Goal: Task Accomplishment & Management: Use online tool/utility

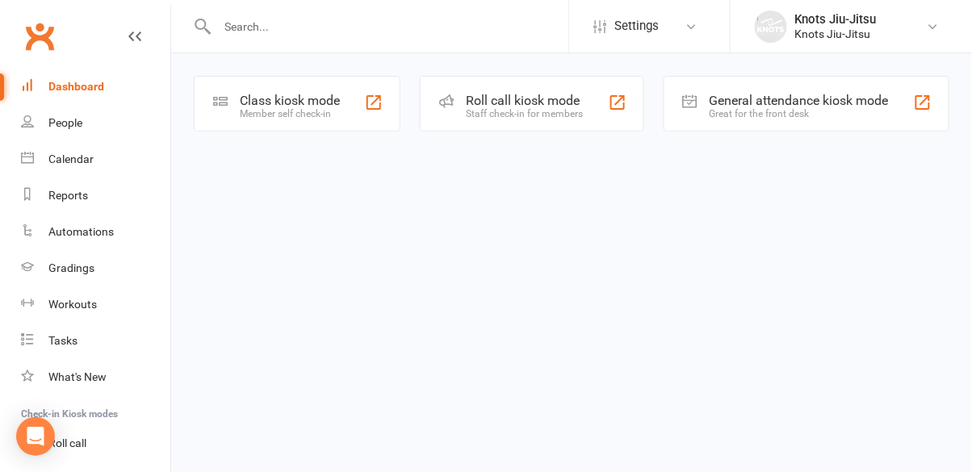
click at [279, 107] on div "Class kiosk mode" at bounding box center [290, 100] width 100 height 15
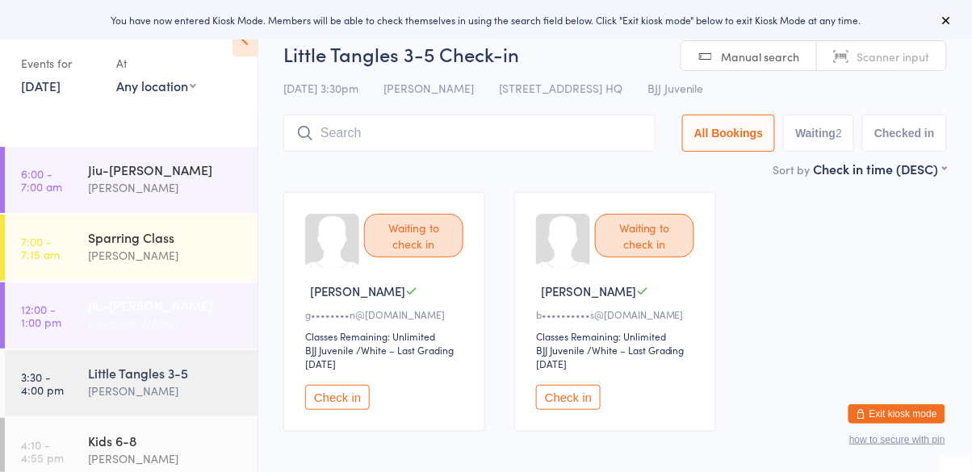
click at [173, 309] on div "Jiu-[PERSON_NAME]" at bounding box center [166, 305] width 156 height 18
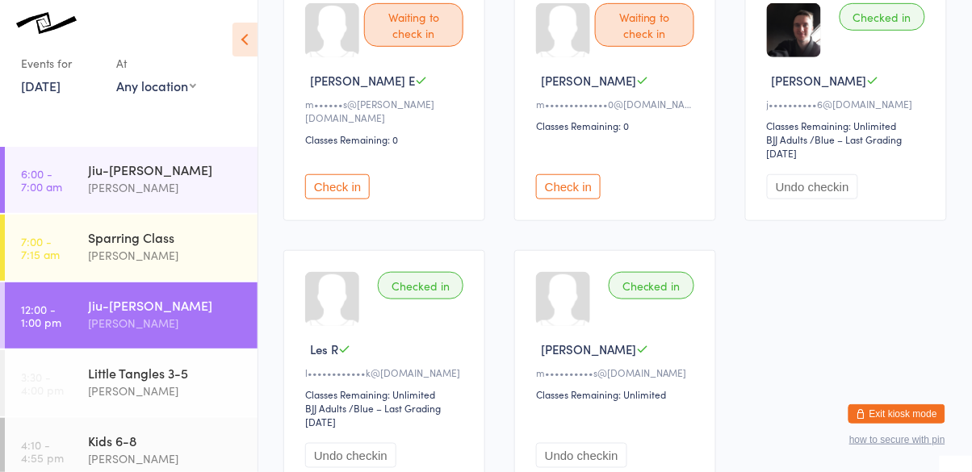
scroll to position [216, 0]
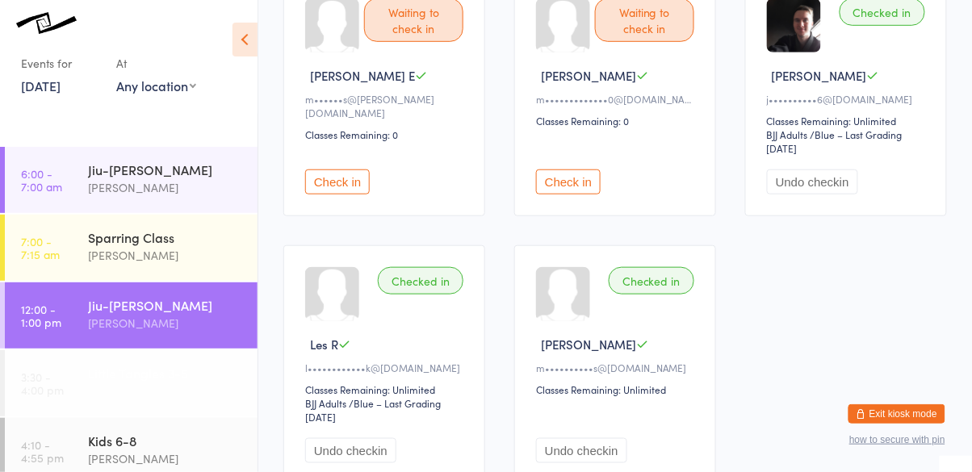
click at [180, 388] on div "[PERSON_NAME]" at bounding box center [166, 391] width 156 height 19
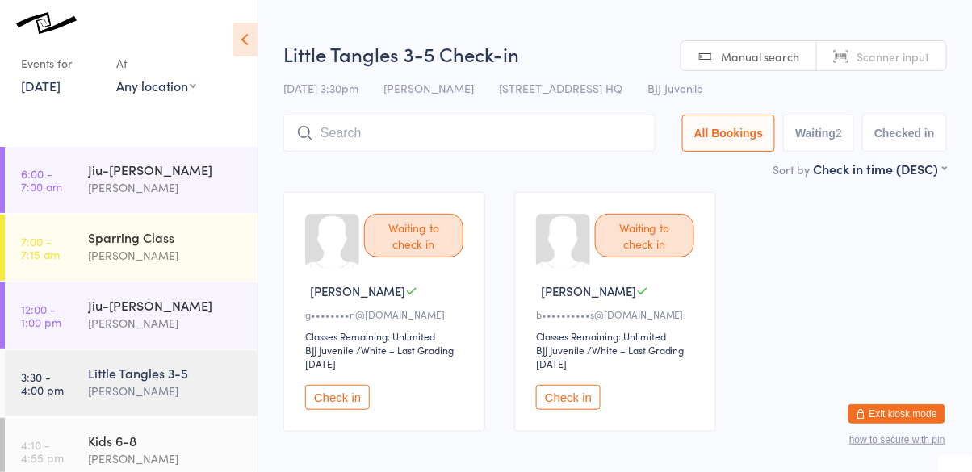
click at [570, 401] on button "Check in" at bounding box center [568, 397] width 65 height 25
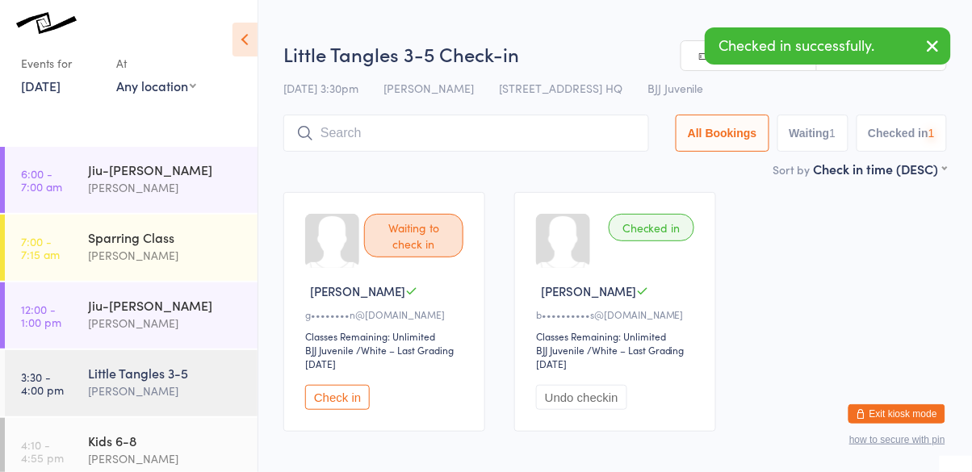
click at [345, 395] on button "Check in" at bounding box center [337, 397] width 65 height 25
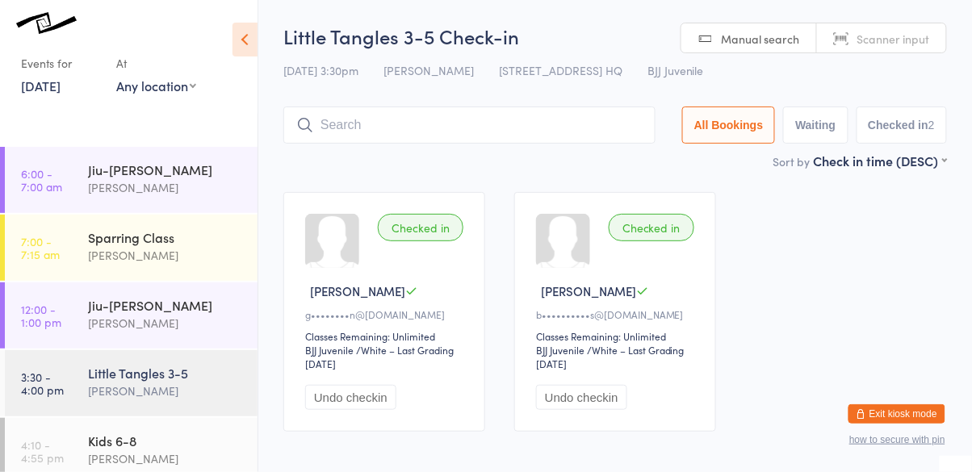
click at [543, 143] on input "search" at bounding box center [469, 125] width 372 height 37
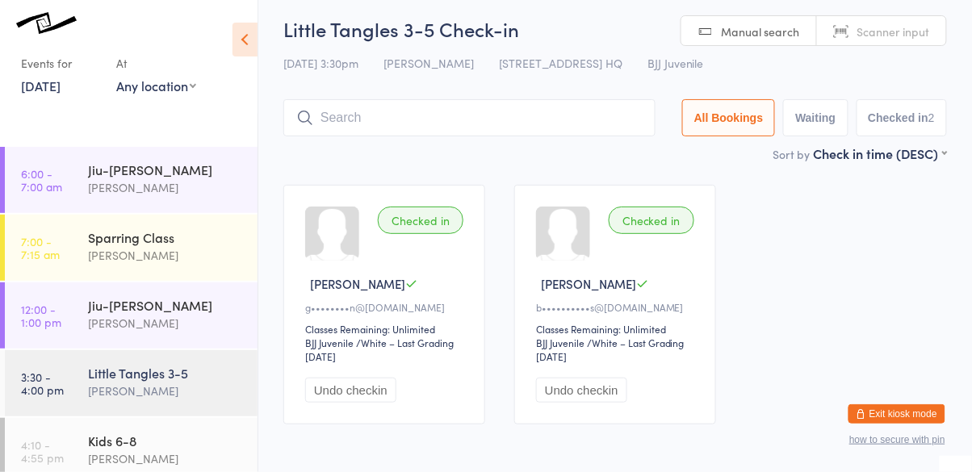
scroll to position [73, 0]
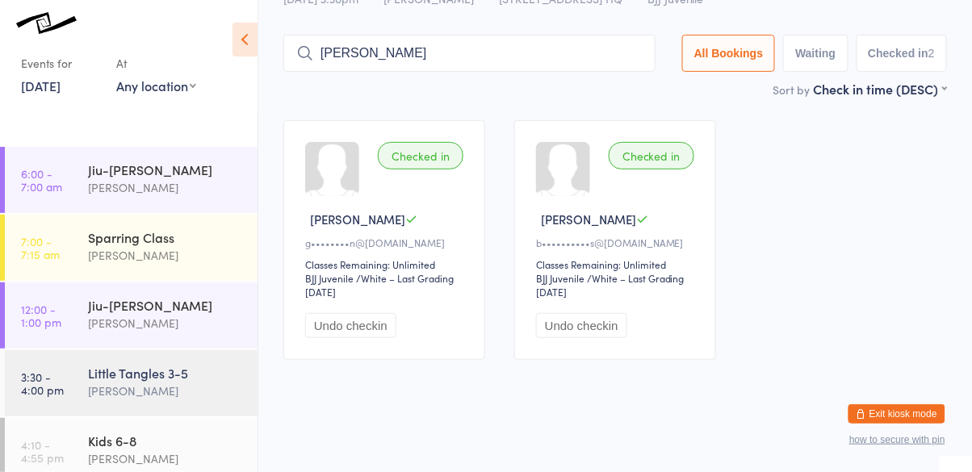
click at [296, 58] on icon at bounding box center [305, 53] width 18 height 18
click at [547, 55] on input "Henry" at bounding box center [469, 53] width 372 height 37
type input "H"
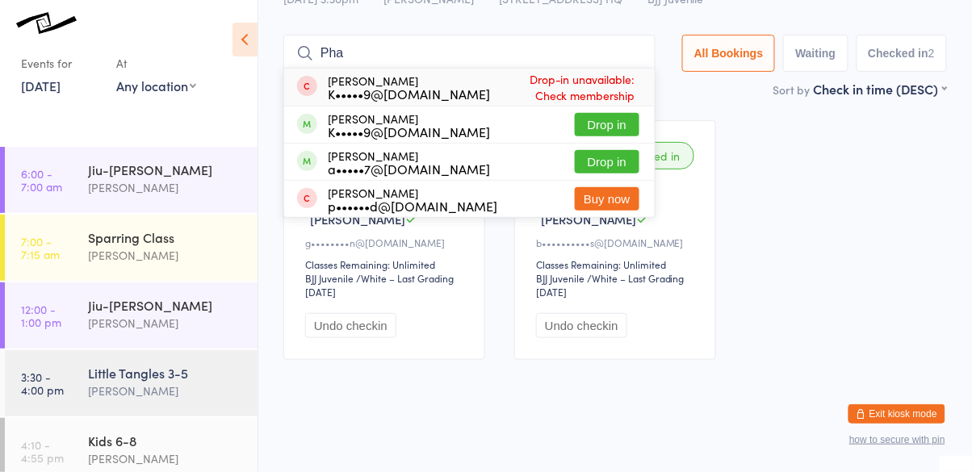
type input "Pha"
click at [598, 397] on html "You have now entered Kiosk Mode. Members will be able to check themselves in us…" at bounding box center [486, 164] width 972 height 472
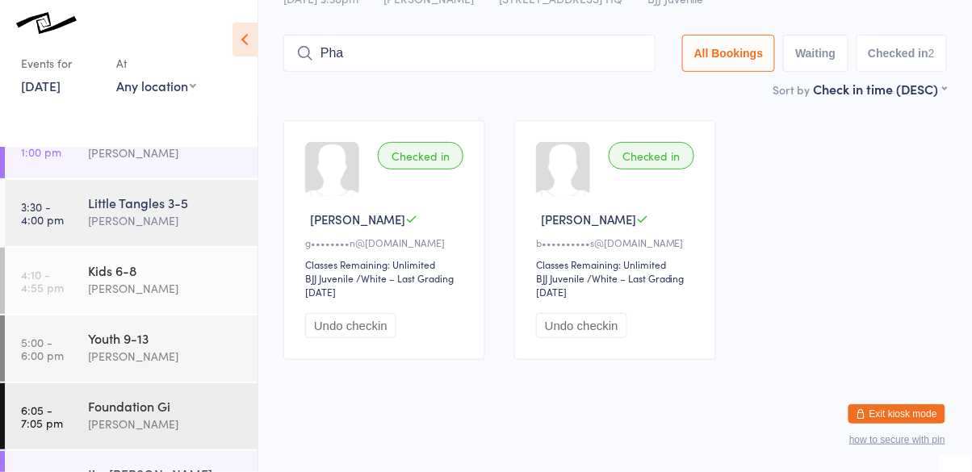
scroll to position [173, 0]
click at [164, 283] on div "[PERSON_NAME]" at bounding box center [166, 286] width 156 height 19
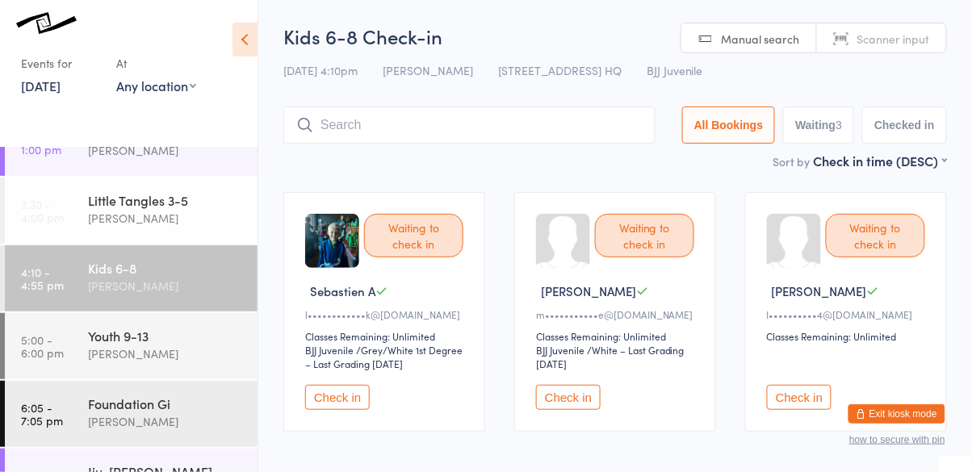
click at [805, 409] on button "Check in" at bounding box center [799, 397] width 65 height 25
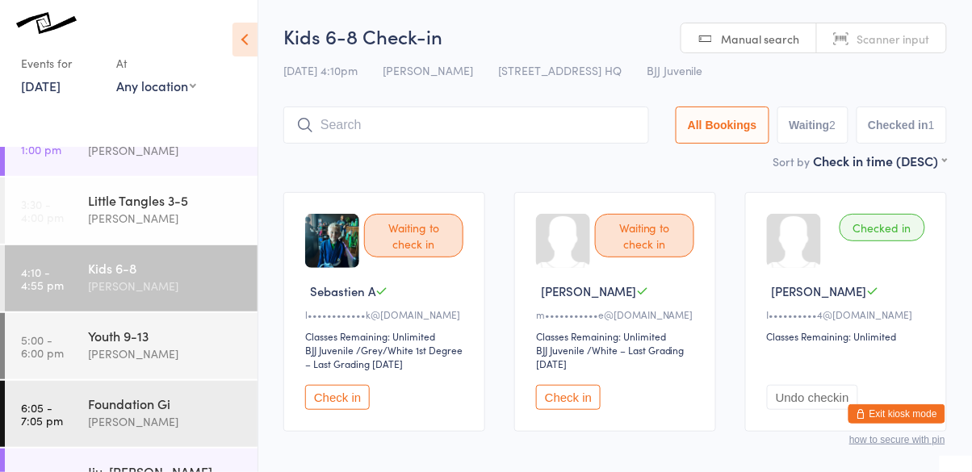
click at [409, 132] on input "search" at bounding box center [466, 125] width 366 height 37
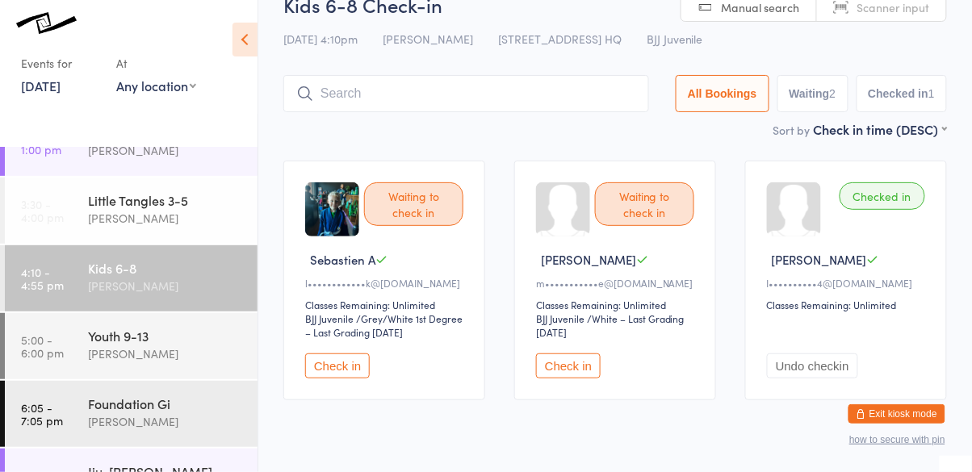
scroll to position [73, 0]
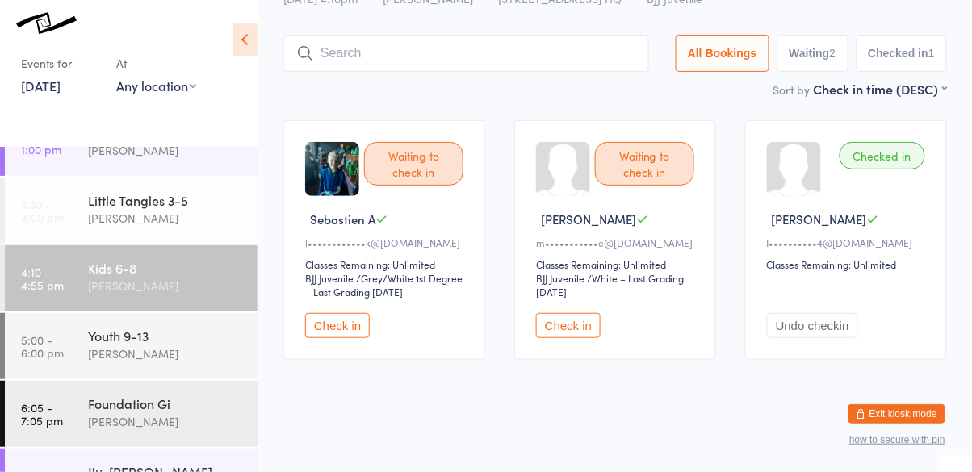
click at [443, 57] on input "search" at bounding box center [466, 53] width 366 height 37
click at [391, 58] on input "Advik" at bounding box center [466, 53] width 366 height 37
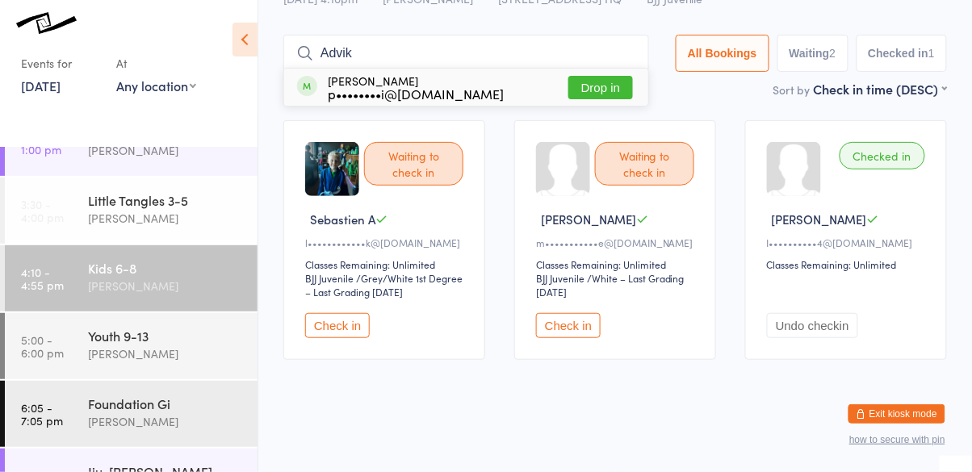
type input "Advik"
click at [627, 97] on button "Drop in" at bounding box center [601, 87] width 65 height 23
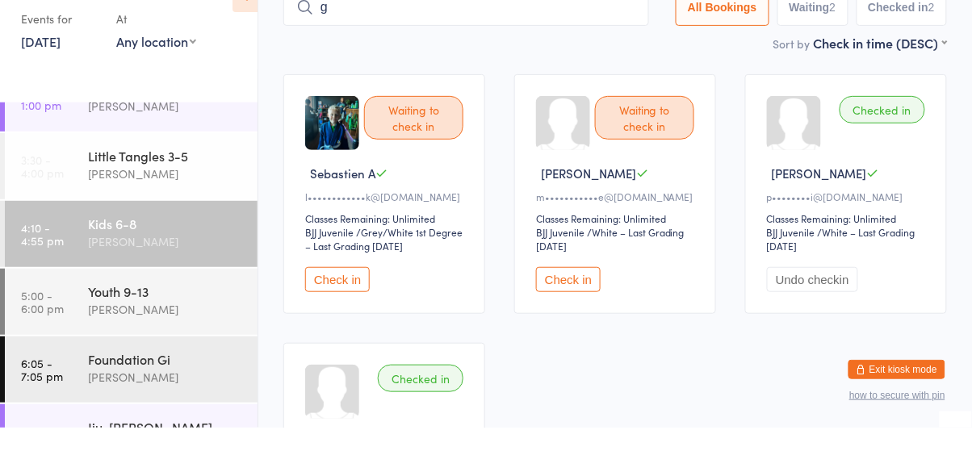
click at [624, 57] on input "g" at bounding box center [466, 51] width 366 height 37
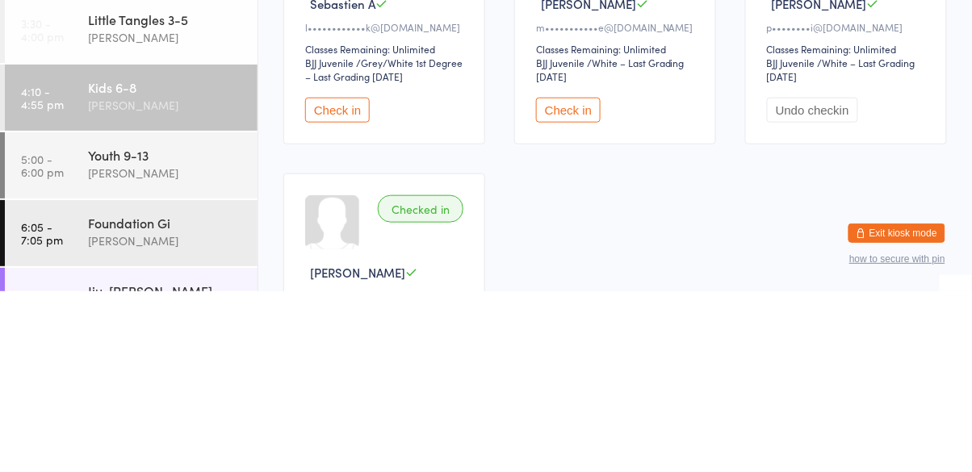
scroll to position [107, 0]
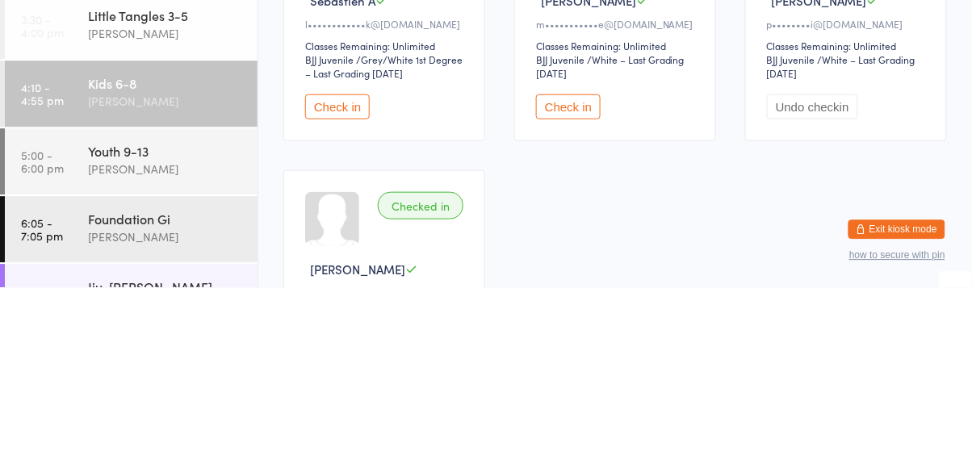
click at [578, 287] on button "Check in" at bounding box center [568, 291] width 65 height 25
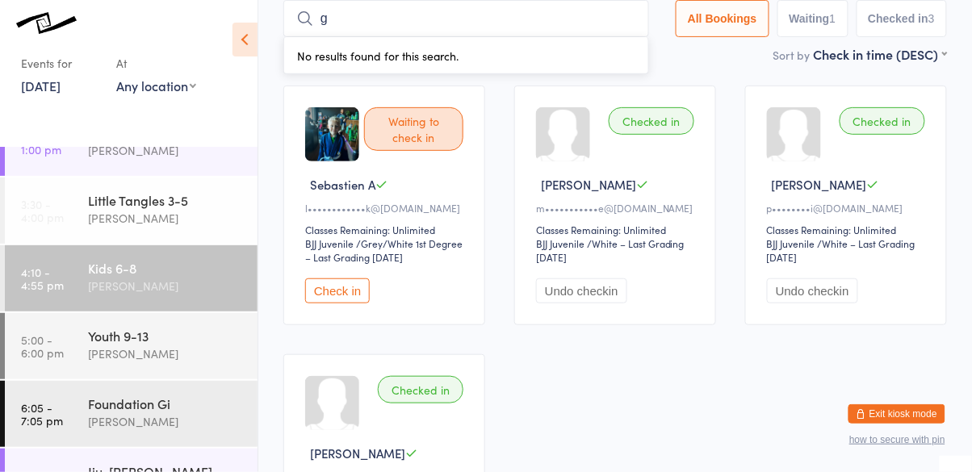
click at [364, 65] on div "No results found for this search." at bounding box center [466, 55] width 366 height 37
click at [346, 24] on input "g" at bounding box center [466, 18] width 366 height 37
type input "g"
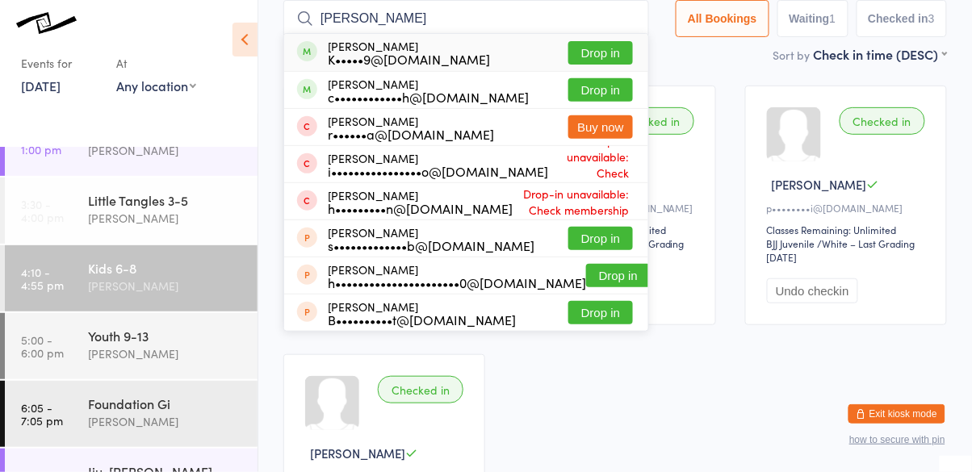
type input "Henry"
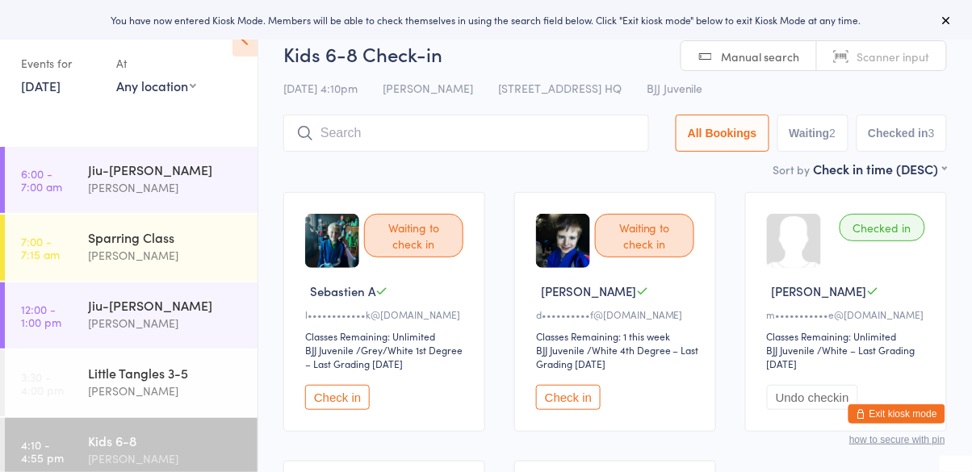
click at [332, 410] on button "Check in" at bounding box center [337, 397] width 65 height 25
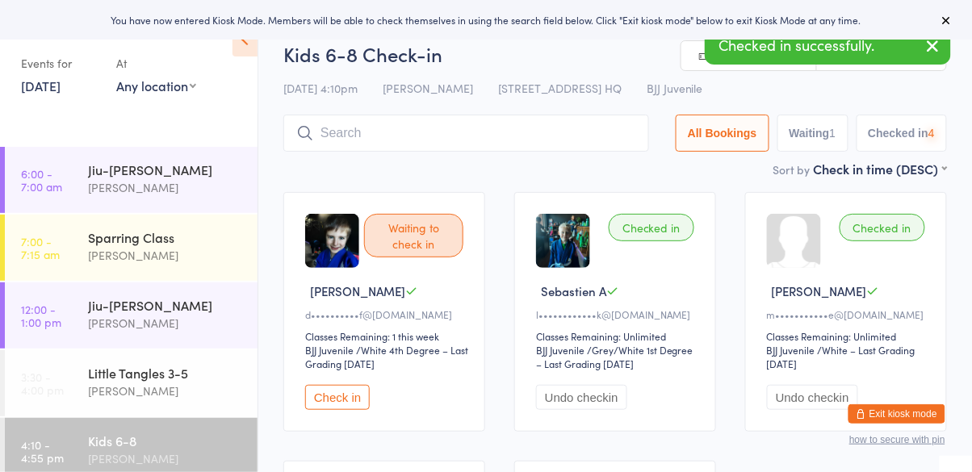
click at [335, 400] on button "Check in" at bounding box center [337, 397] width 65 height 25
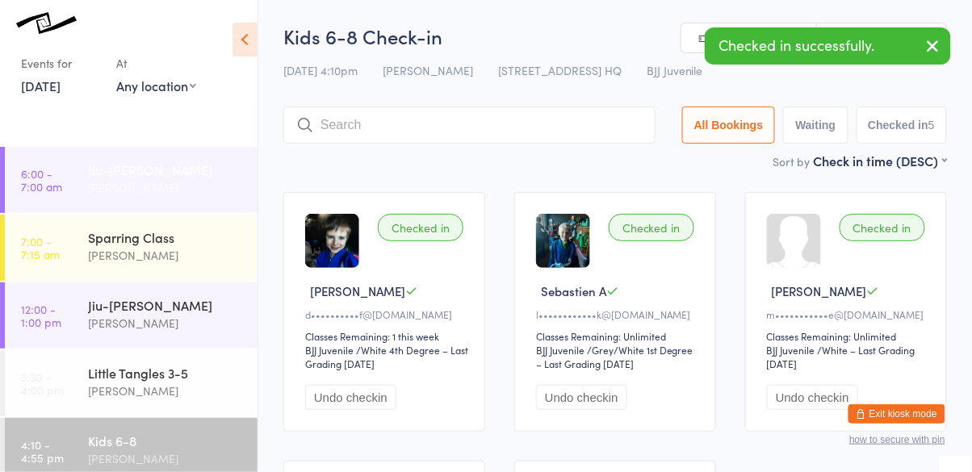
click at [159, 179] on div "[PERSON_NAME]" at bounding box center [166, 187] width 156 height 19
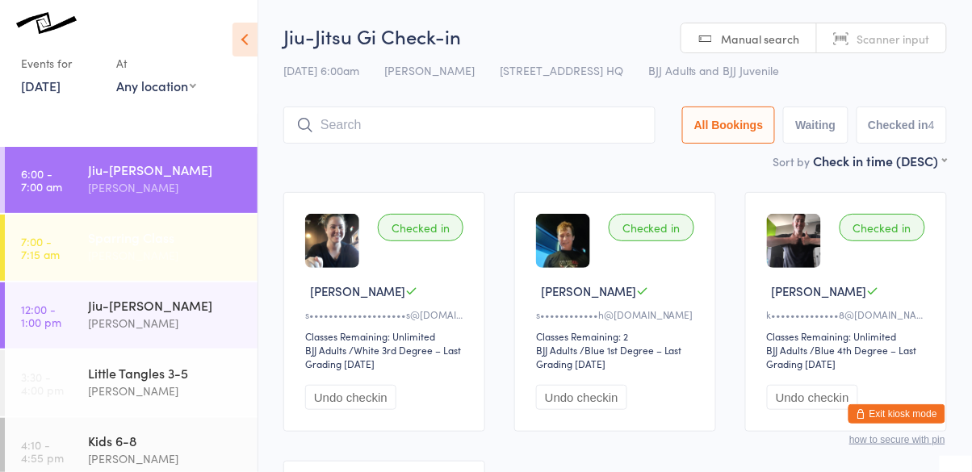
click at [74, 246] on link "7:00 - 7:15 am Sparring Class [PERSON_NAME]" at bounding box center [131, 248] width 253 height 66
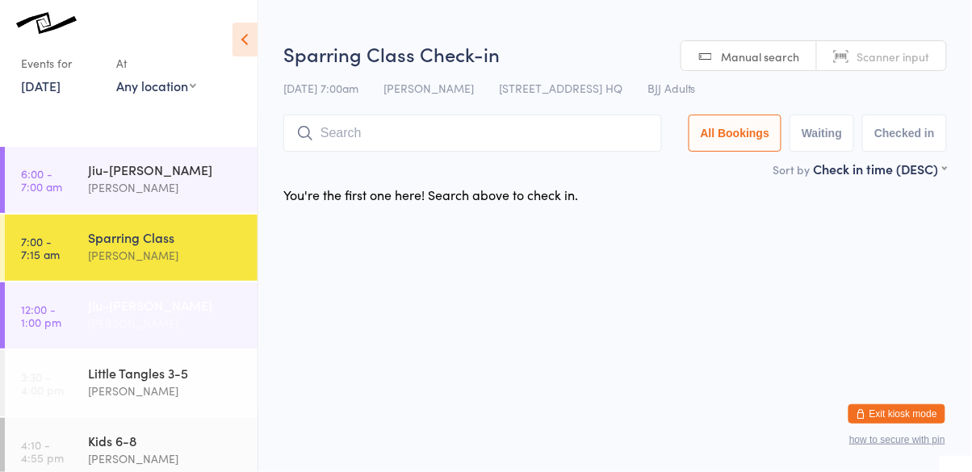
click at [80, 317] on link "12:00 - 1:00 pm Jiu-Jitsu Gi [PERSON_NAME]" at bounding box center [131, 316] width 253 height 66
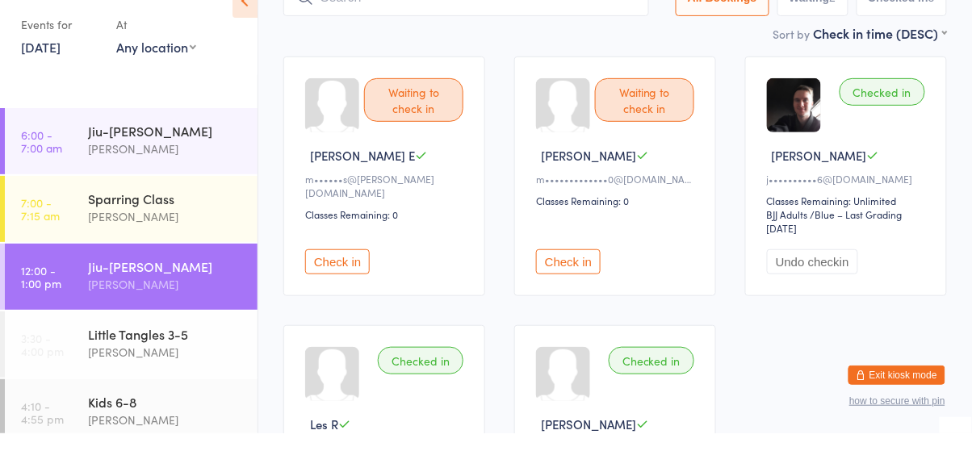
scroll to position [98, 0]
click at [339, 297] on button "Check in" at bounding box center [337, 300] width 65 height 25
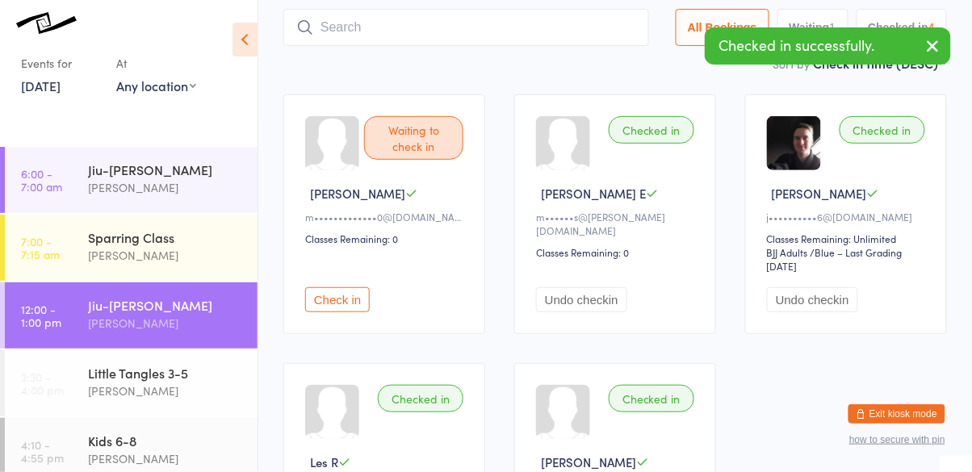
click at [338, 301] on button "Check in" at bounding box center [337, 300] width 65 height 25
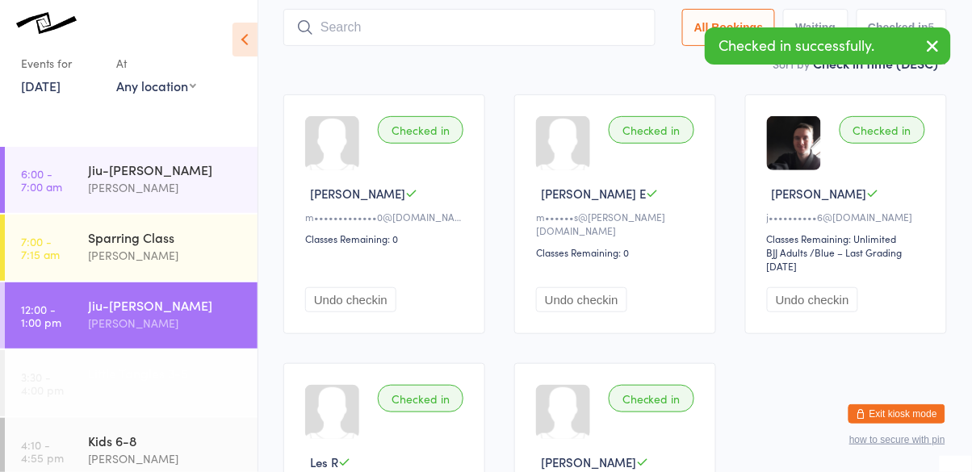
click at [80, 376] on link "3:30 - 4:00 pm Little Tangles 3-5 [PERSON_NAME]" at bounding box center [131, 384] width 253 height 66
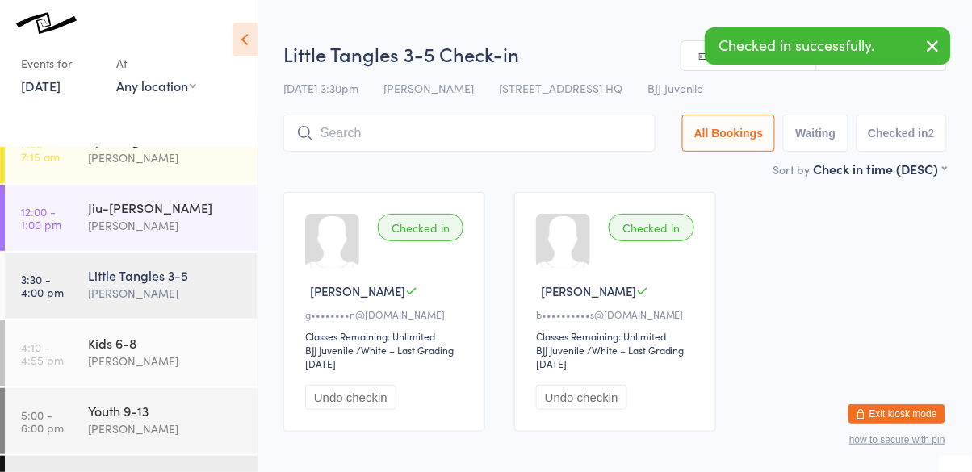
scroll to position [99, 0]
click at [73, 351] on link "4:10 - 4:55 pm Kids 6-8 [PERSON_NAME]" at bounding box center [131, 352] width 253 height 66
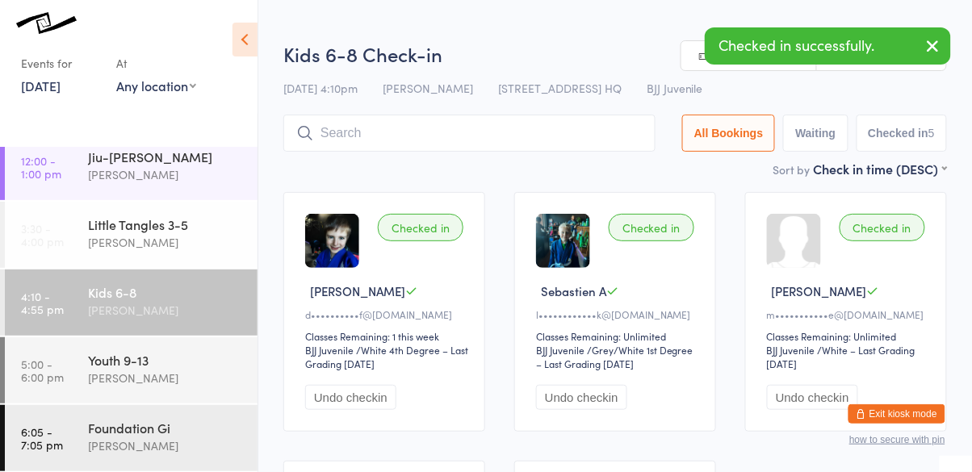
scroll to position [162, 0]
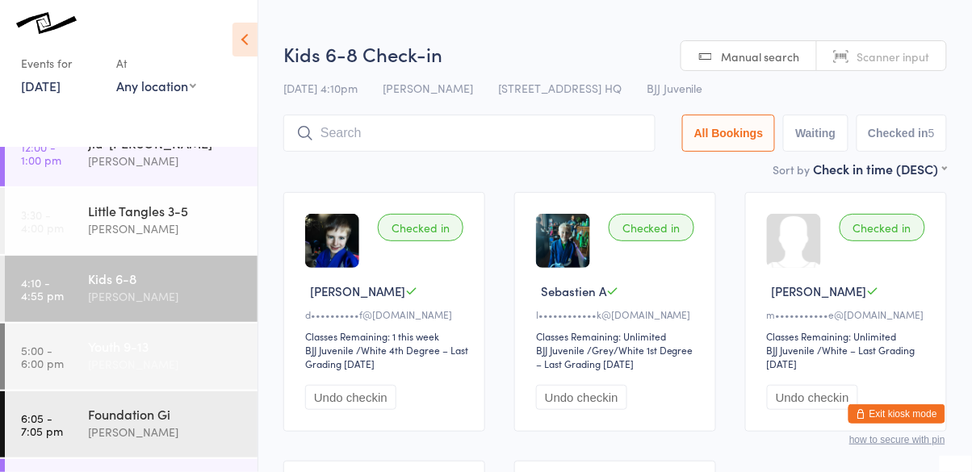
click at [76, 352] on link "5:00 - 6:00 pm Youth 9-13 [PERSON_NAME]" at bounding box center [131, 357] width 253 height 66
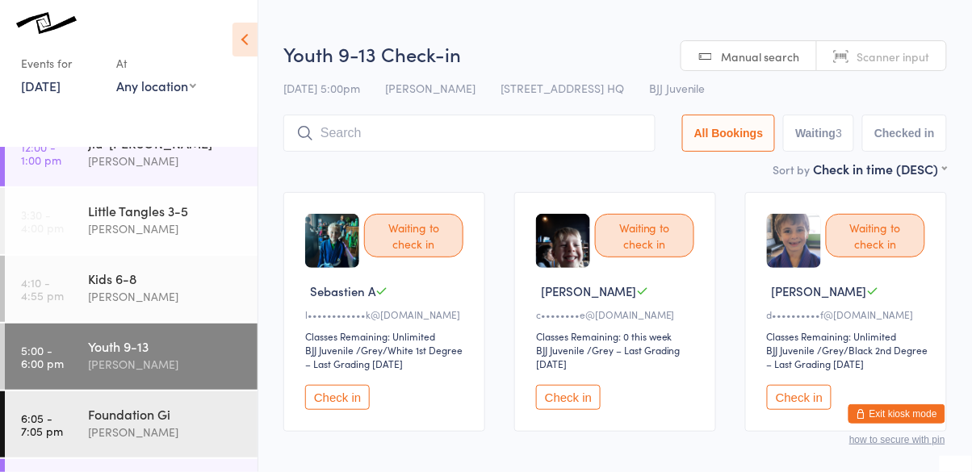
click at [344, 400] on button "Check in" at bounding box center [337, 397] width 65 height 25
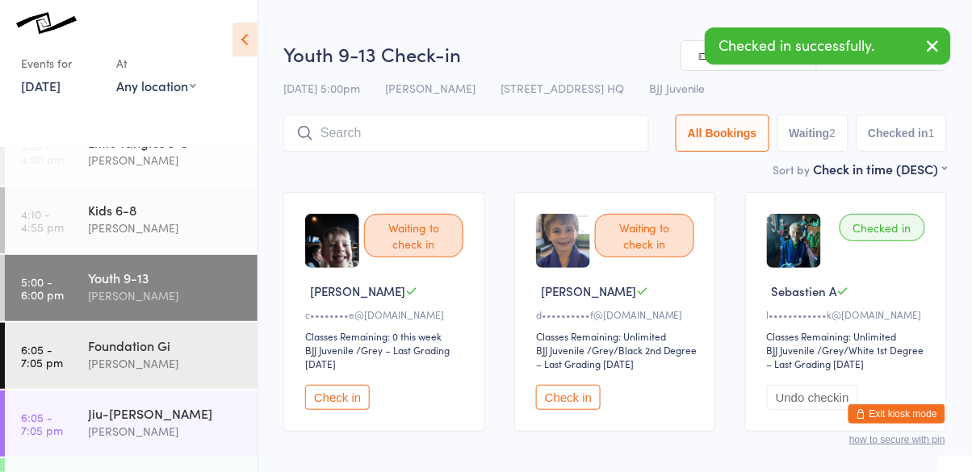
scroll to position [232, 0]
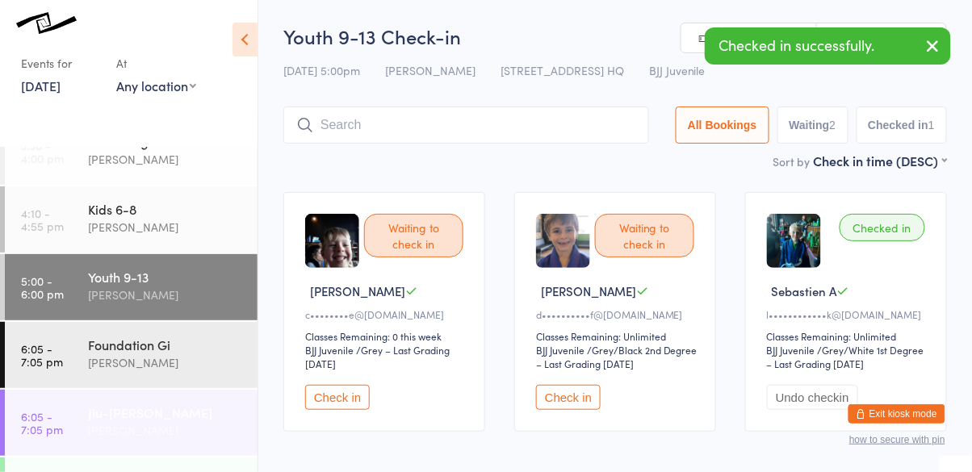
click at [84, 418] on link "6:05 - 7:05 pm Jiu-[PERSON_NAME]" at bounding box center [131, 423] width 253 height 66
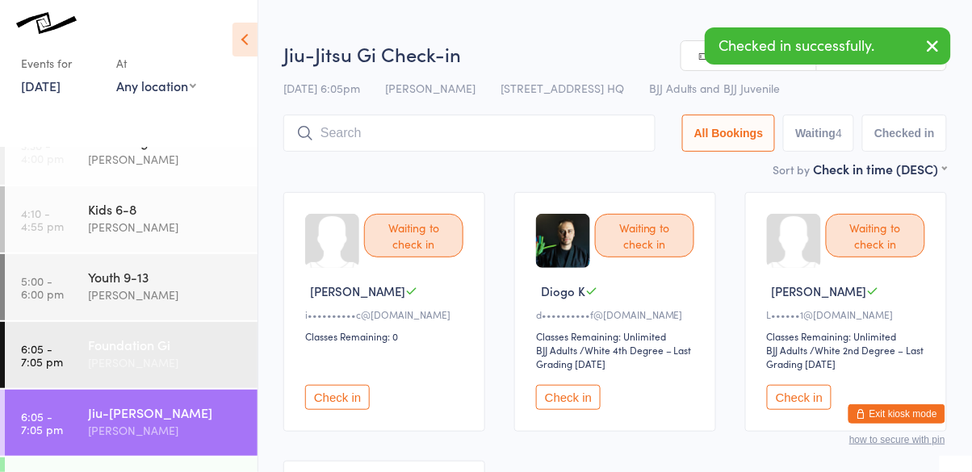
click at [78, 351] on link "6:05 - 7:05 pm Foundation [PERSON_NAME]" at bounding box center [131, 355] width 253 height 66
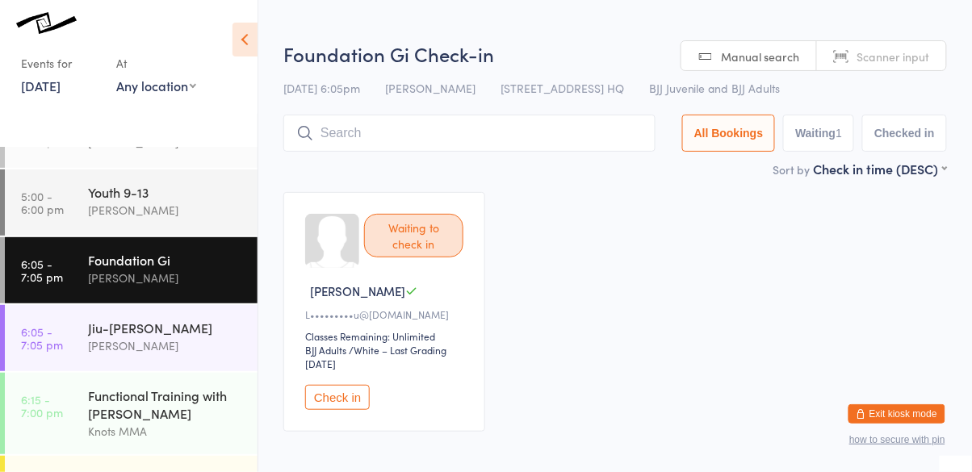
scroll to position [329, 0]
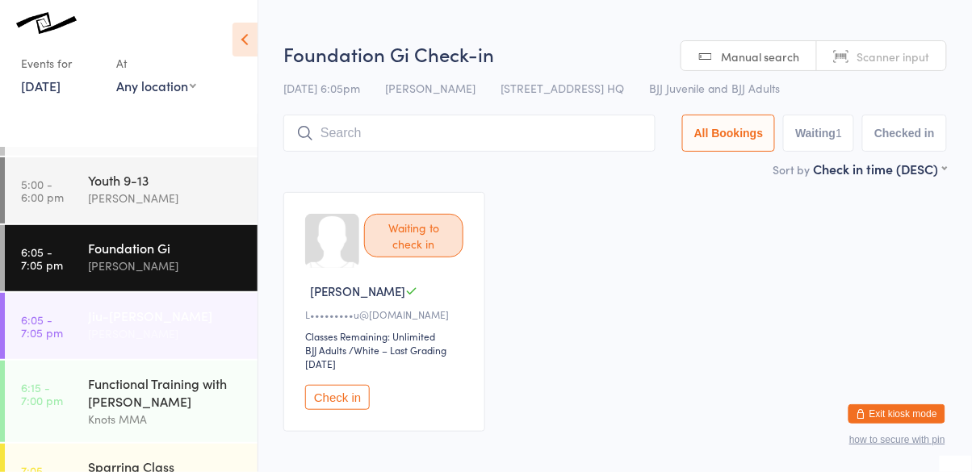
click at [78, 332] on link "6:05 - 7:05 pm Jiu-[PERSON_NAME]" at bounding box center [131, 326] width 253 height 66
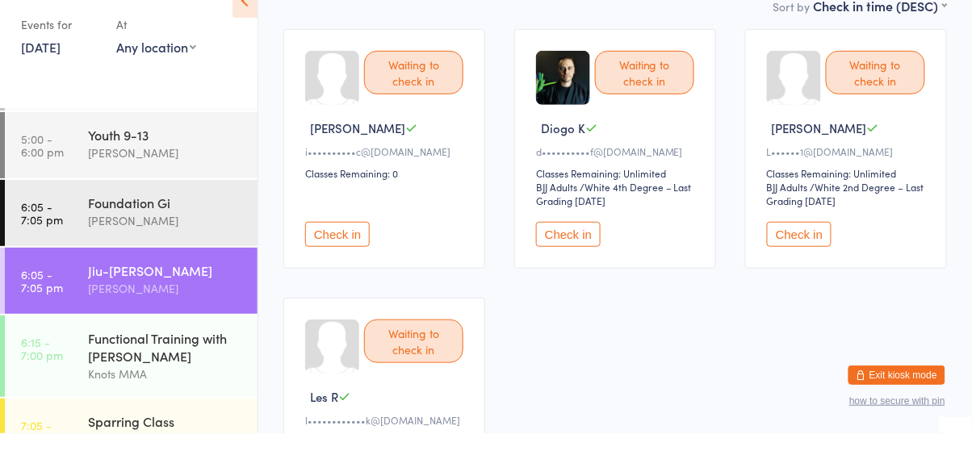
scroll to position [334, 0]
click at [78, 389] on link "6:15 - 7:00 pm Functional Training with [PERSON_NAME] MMA" at bounding box center [131, 396] width 253 height 82
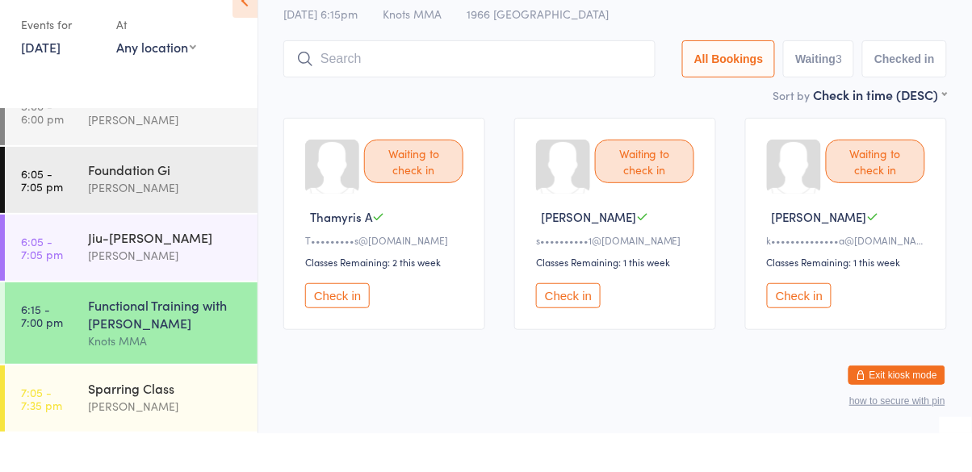
scroll to position [46, 0]
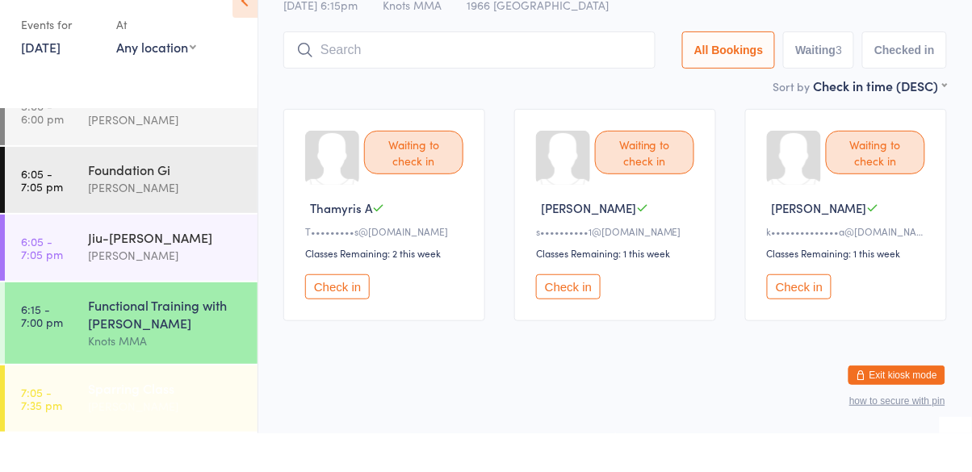
click at [89, 430] on div "Sparring Class" at bounding box center [166, 427] width 156 height 18
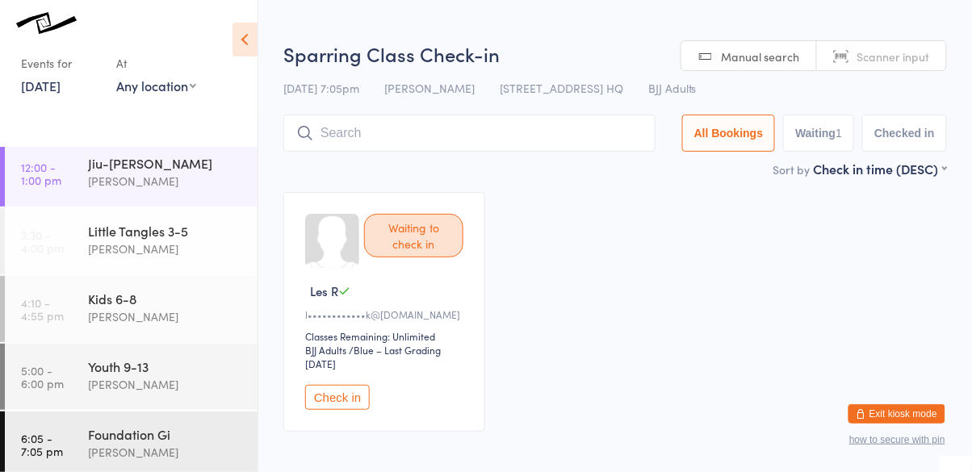
scroll to position [162, 0]
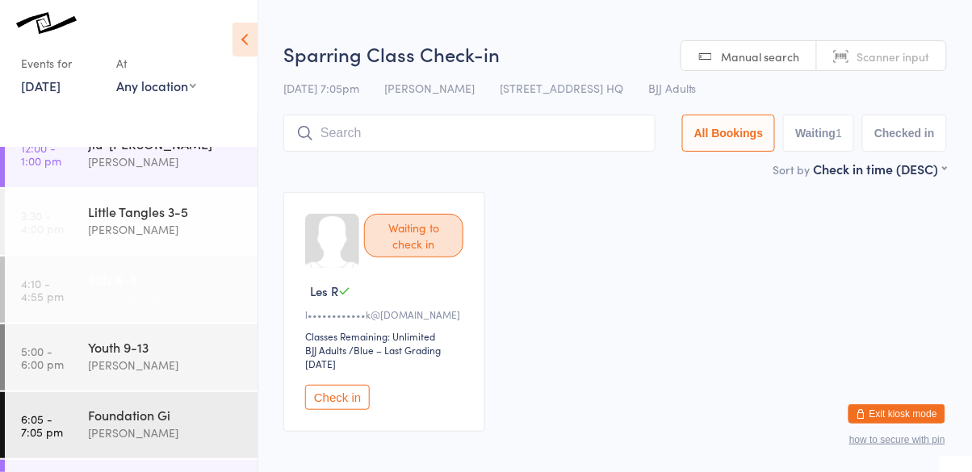
click at [76, 302] on link "4:10 - 4:55 pm Kids 6-8 [PERSON_NAME]" at bounding box center [131, 290] width 253 height 66
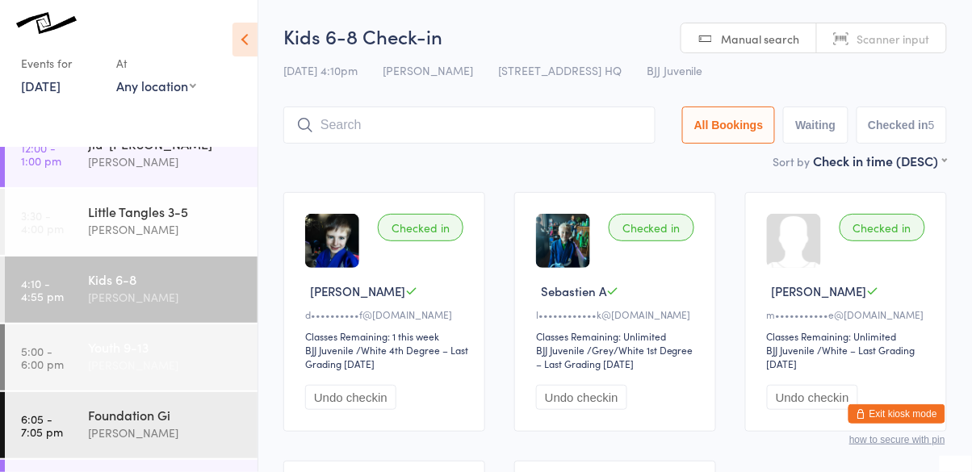
click at [208, 370] on div "[PERSON_NAME]" at bounding box center [166, 365] width 156 height 19
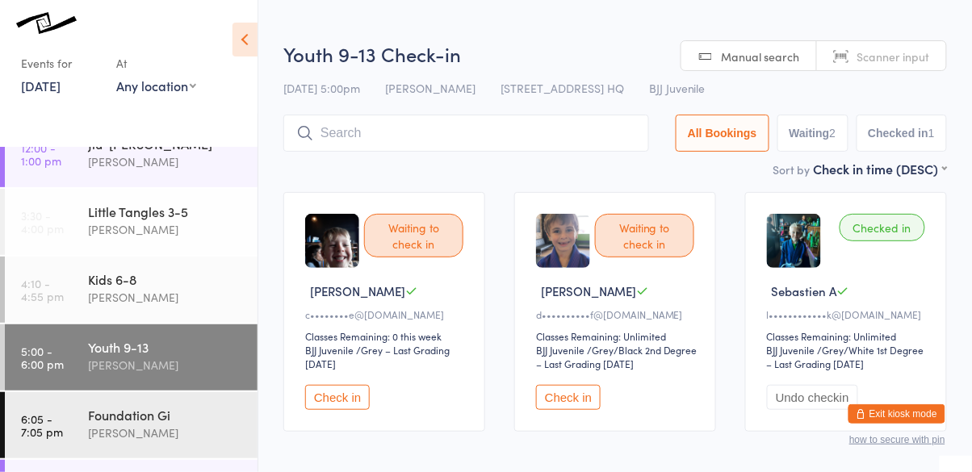
click at [577, 402] on button "Check in" at bounding box center [568, 397] width 65 height 25
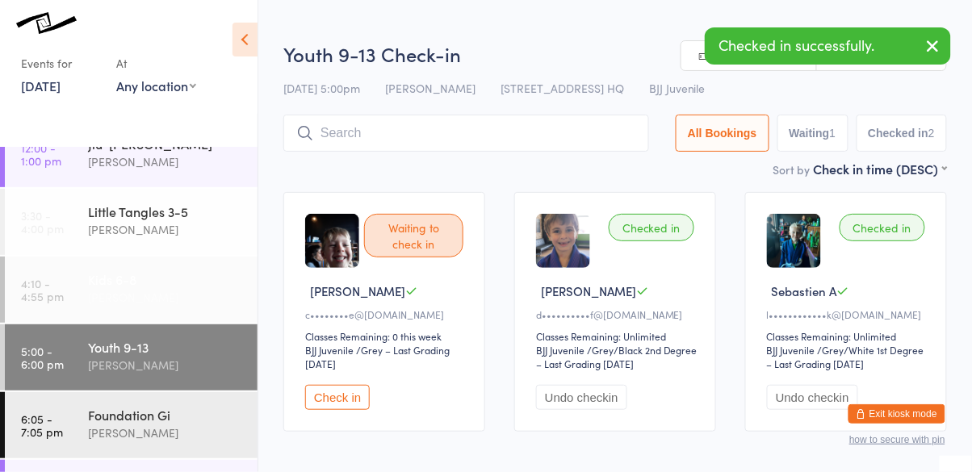
click at [188, 300] on div "[PERSON_NAME]" at bounding box center [166, 297] width 156 height 19
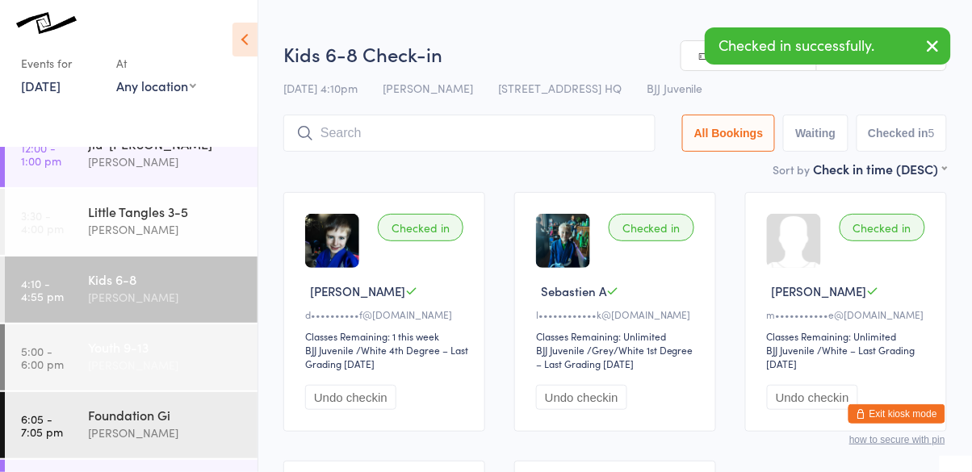
click at [183, 369] on div "[PERSON_NAME]" at bounding box center [166, 365] width 156 height 19
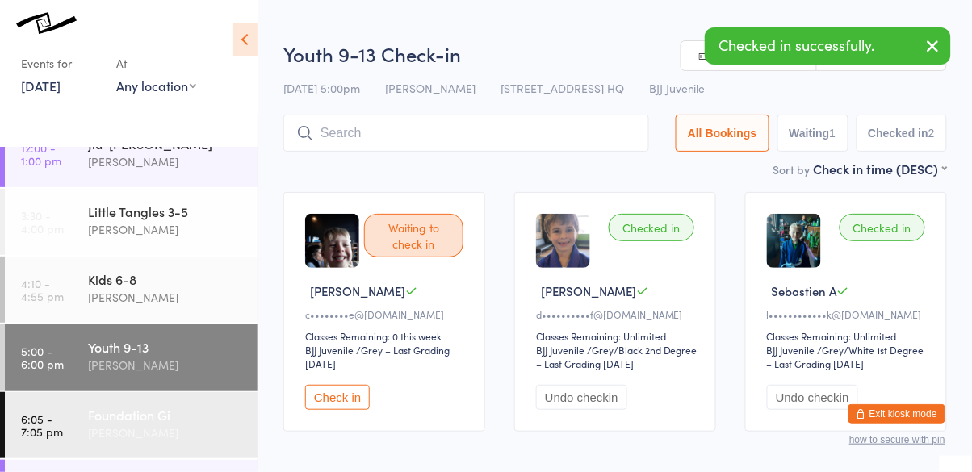
click at [173, 418] on div "Foundation Gi" at bounding box center [166, 415] width 156 height 18
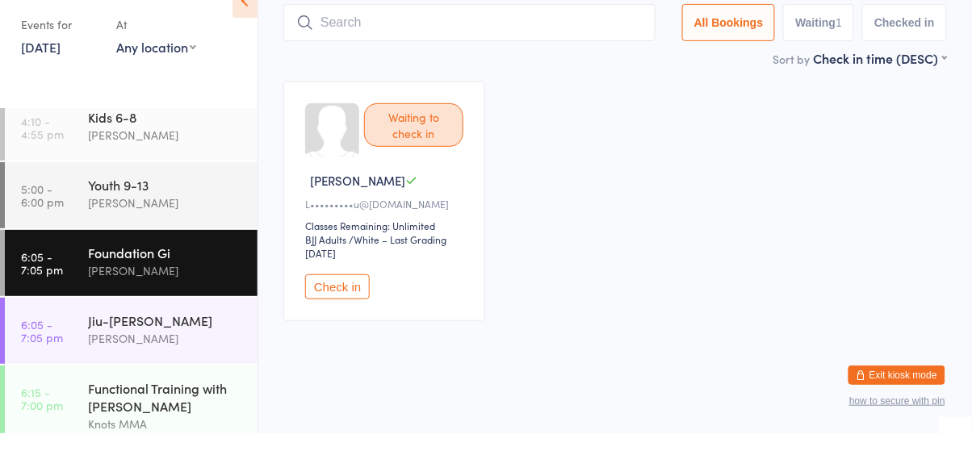
scroll to position [291, 0]
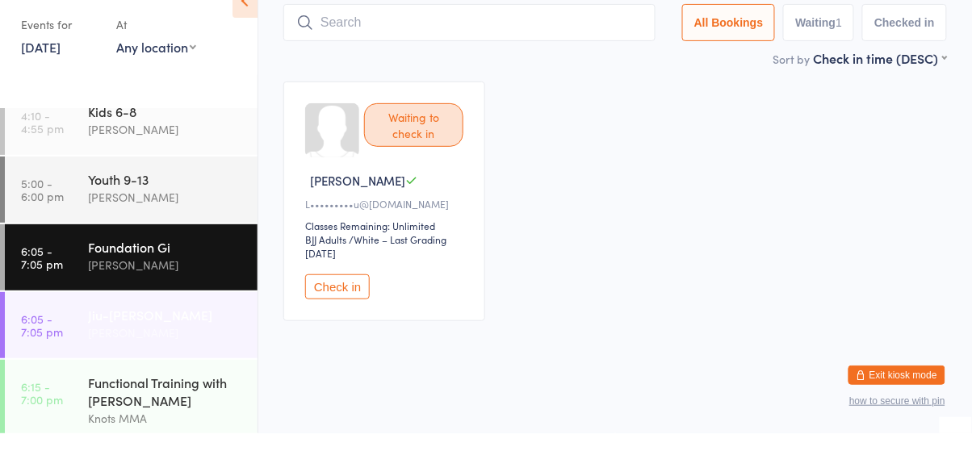
click at [162, 373] on div "[PERSON_NAME]" at bounding box center [166, 372] width 156 height 19
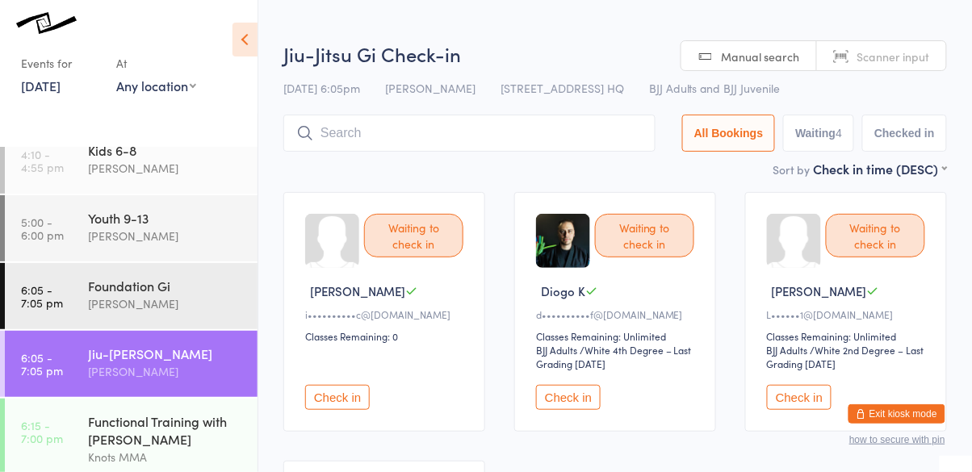
click at [569, 401] on button "Check in" at bounding box center [568, 397] width 65 height 25
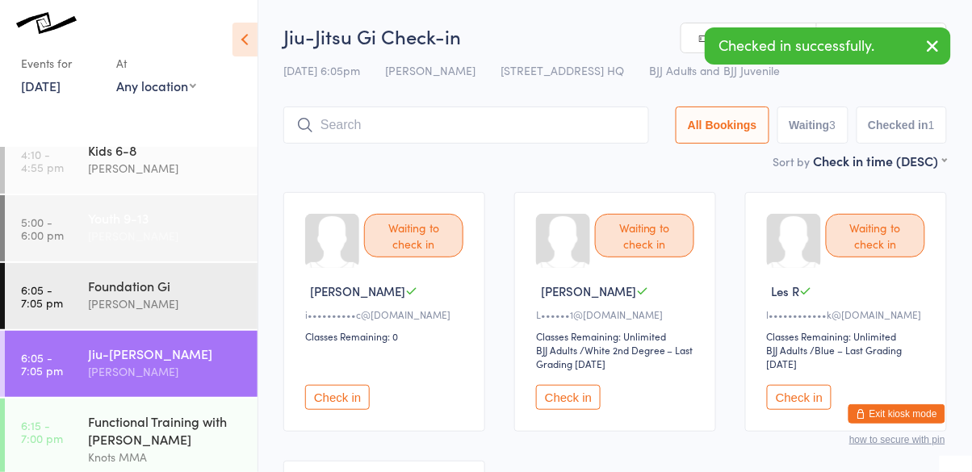
click at [170, 233] on div "[PERSON_NAME]" at bounding box center [166, 236] width 156 height 19
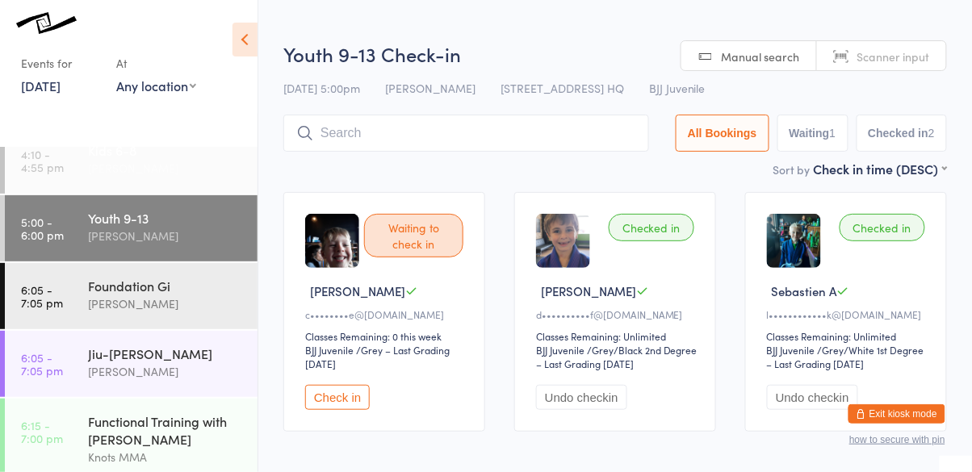
click at [166, 176] on div "[PERSON_NAME]" at bounding box center [166, 168] width 156 height 19
